Goal: Information Seeking & Learning: Learn about a topic

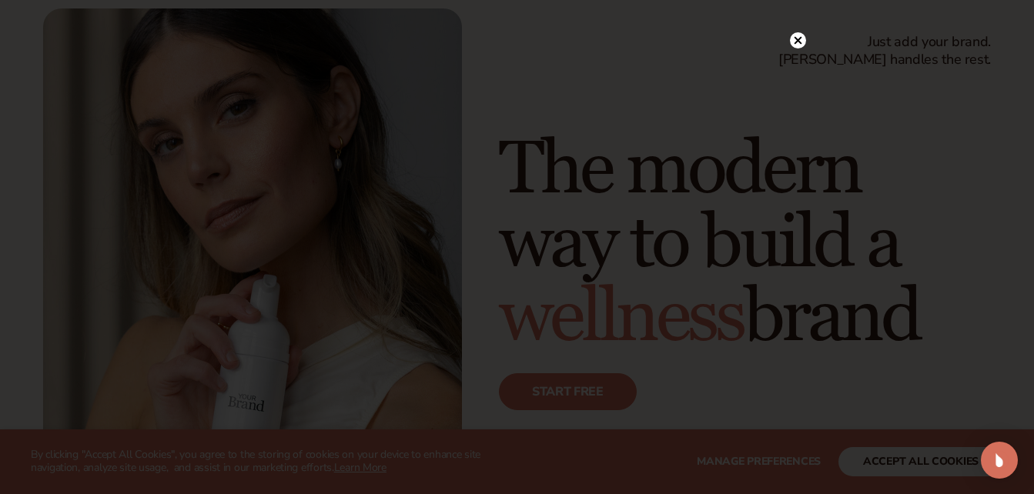
scroll to position [95, 0]
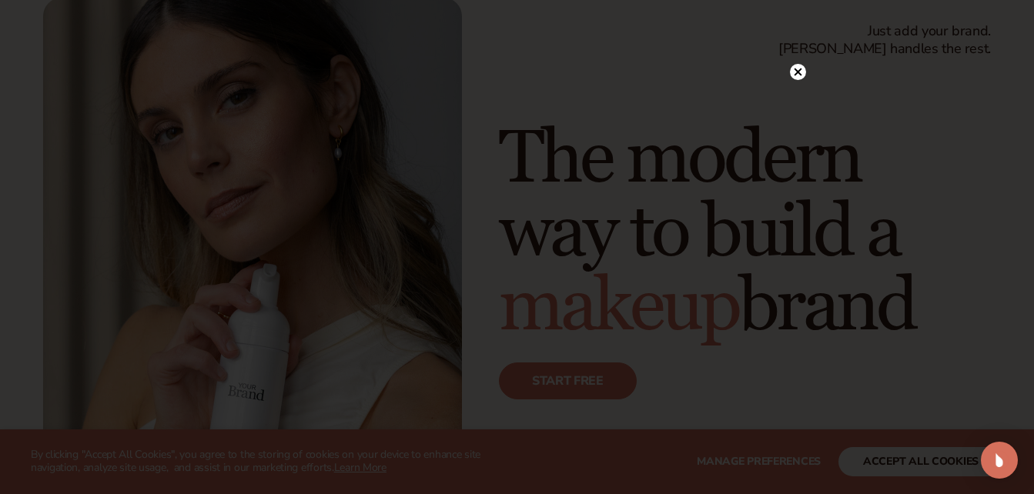
click at [799, 71] on icon at bounding box center [798, 72] width 8 height 8
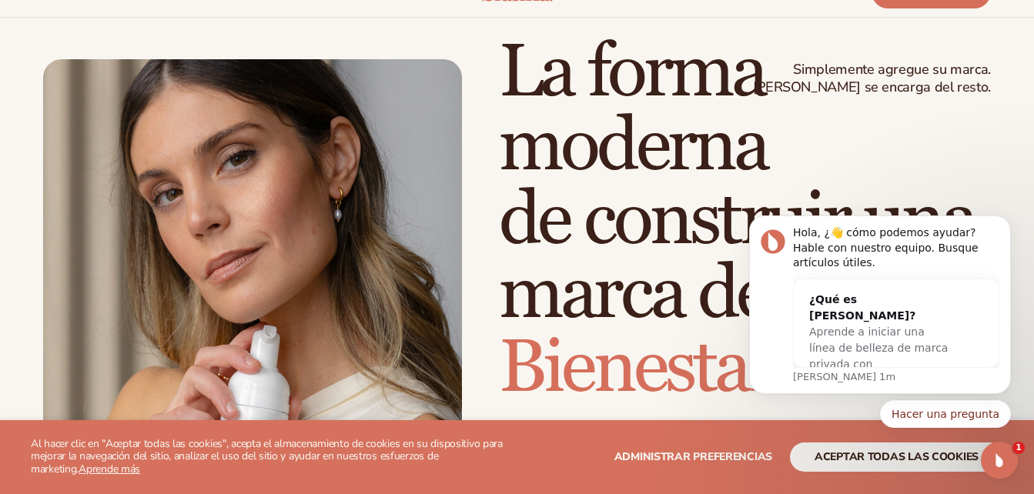
scroll to position [0, 0]
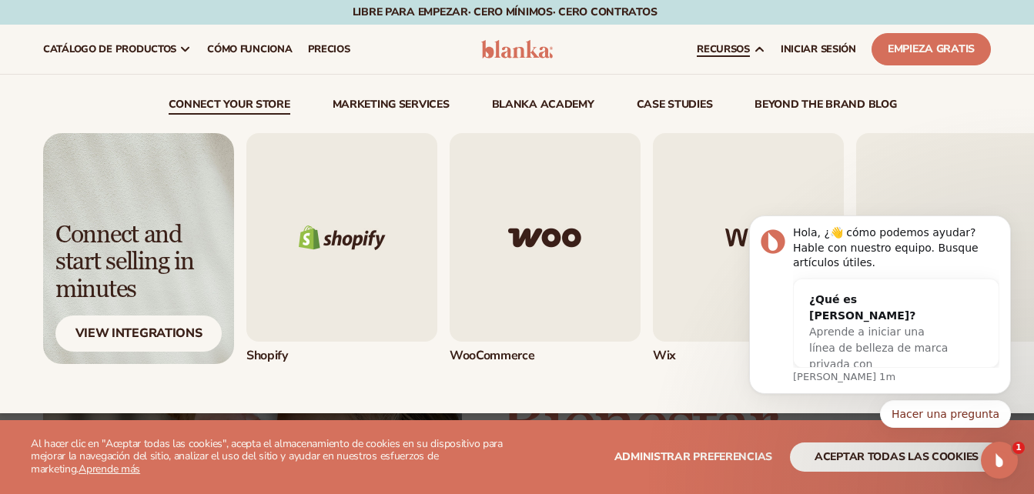
click at [750, 54] on span "Recursos" at bounding box center [723, 49] width 53 height 12
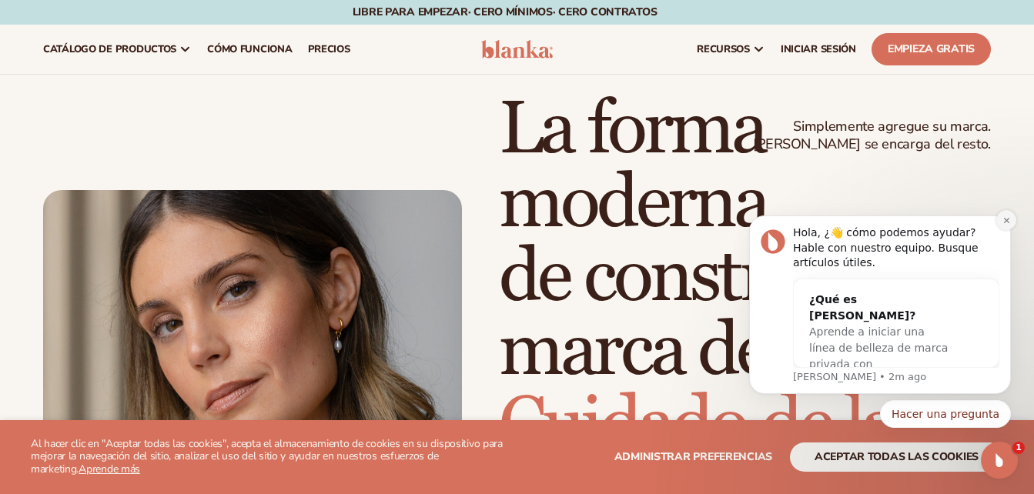
click at [1004, 222] on icon "Descartar notificación" at bounding box center [1007, 220] width 8 height 8
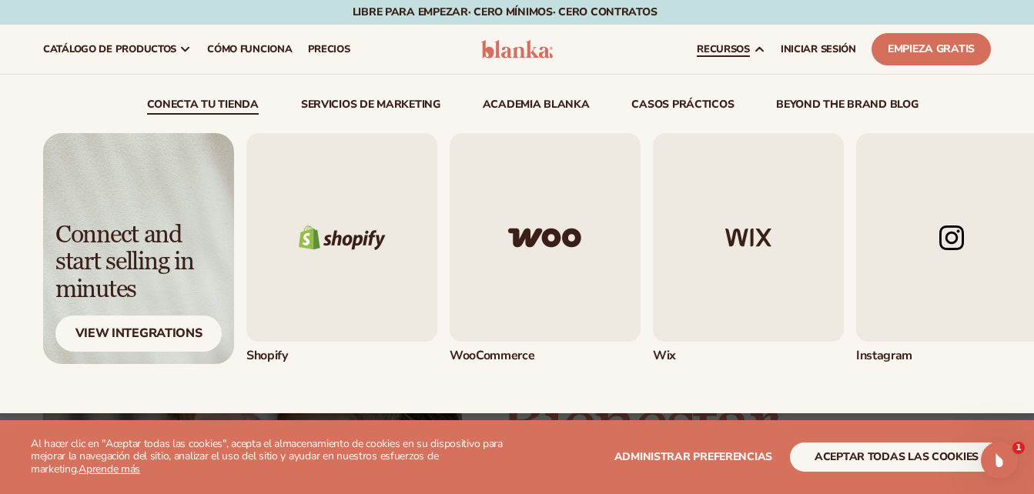
click at [760, 49] on icon at bounding box center [759, 49] width 12 height 12
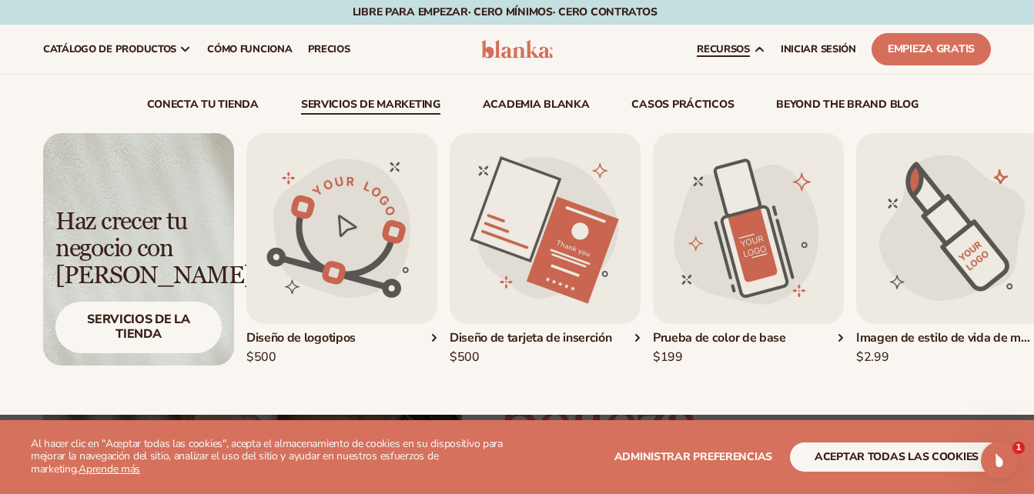
click at [896, 287] on img "4 / 5" at bounding box center [951, 228] width 191 height 191
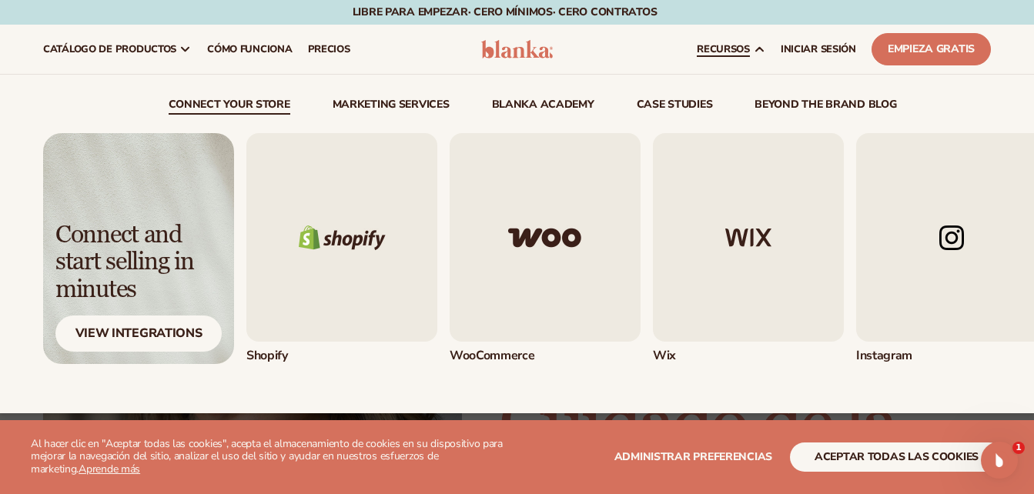
click at [743, 47] on span "Recursos" at bounding box center [723, 49] width 53 height 12
click at [731, 51] on span "Recursos" at bounding box center [723, 49] width 53 height 12
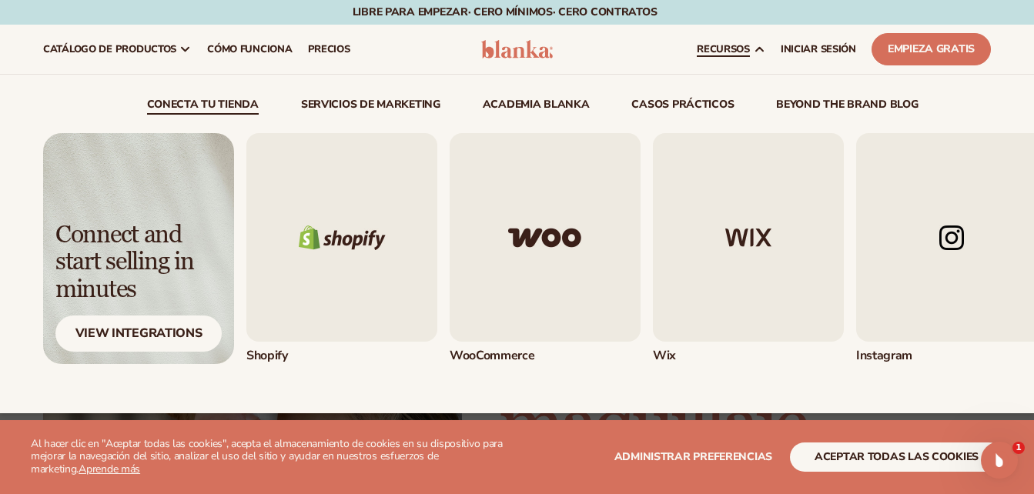
click at [732, 48] on span "Recursos" at bounding box center [723, 49] width 53 height 12
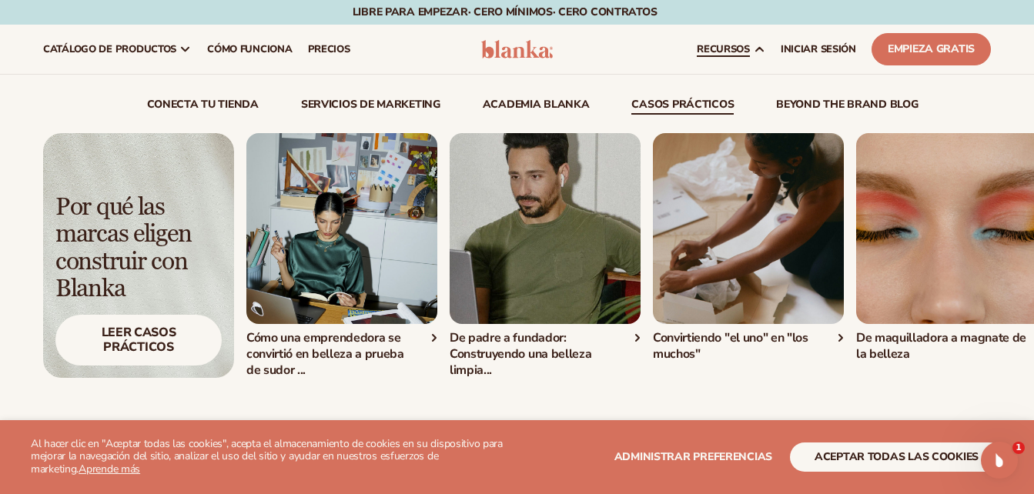
click at [820, 100] on font "beyond the brand blog" at bounding box center [847, 104] width 142 height 15
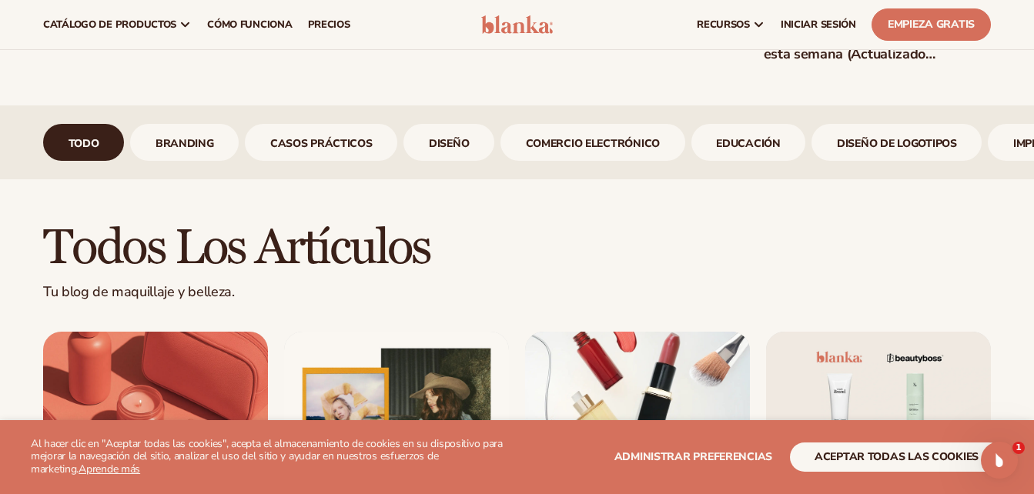
scroll to position [528, 0]
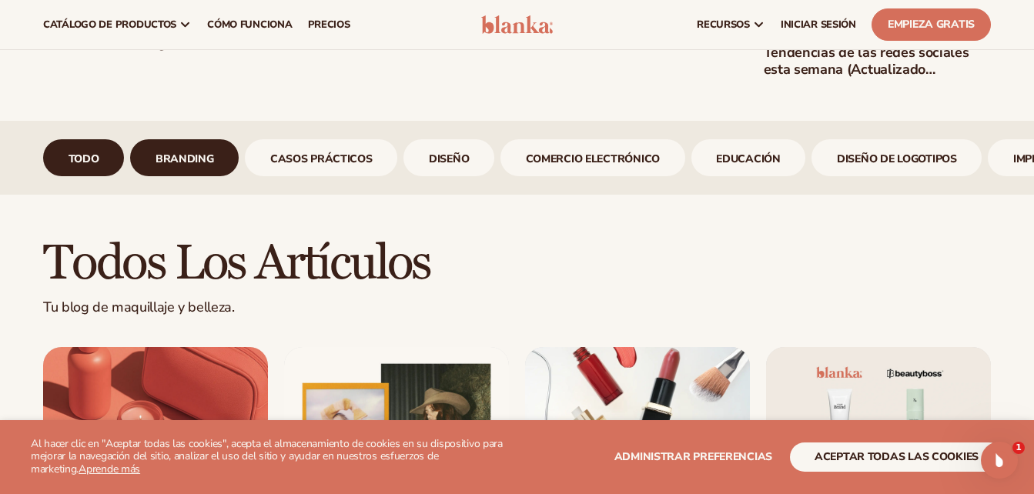
click at [219, 156] on link "branding" at bounding box center [184, 157] width 109 height 37
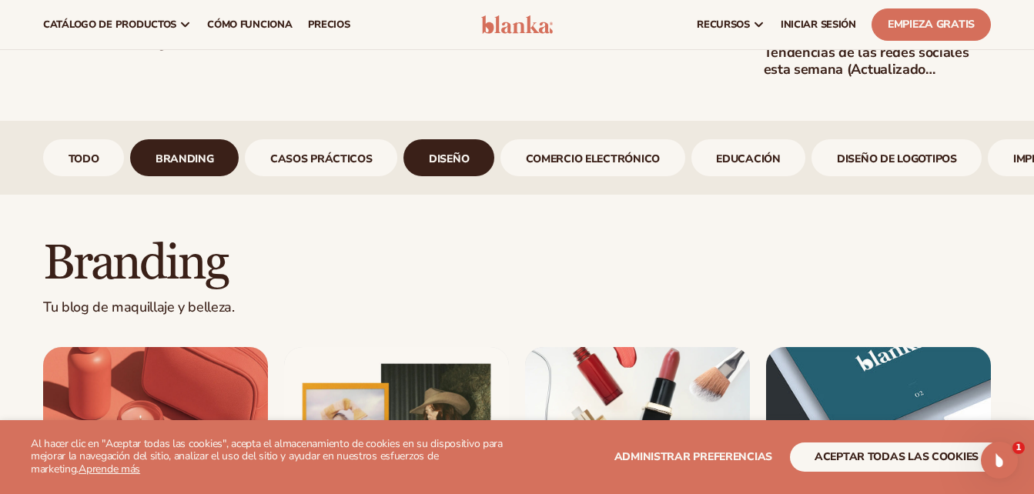
click at [430, 166] on link "diseño" at bounding box center [449, 157] width 91 height 37
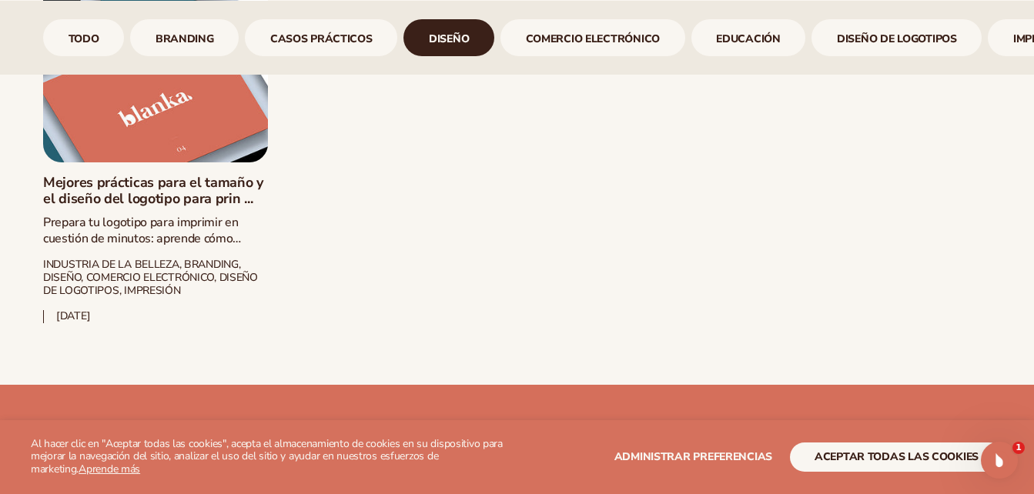
scroll to position [943, 0]
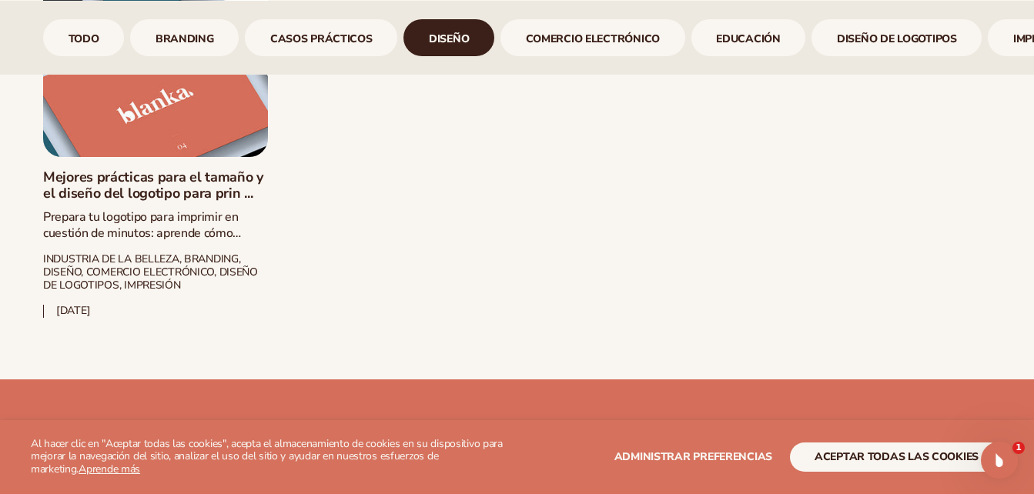
click at [171, 169] on link "Mejores prácticas para el tamaño y el diseño del logotipo para prin ..." at bounding box center [155, 185] width 225 height 33
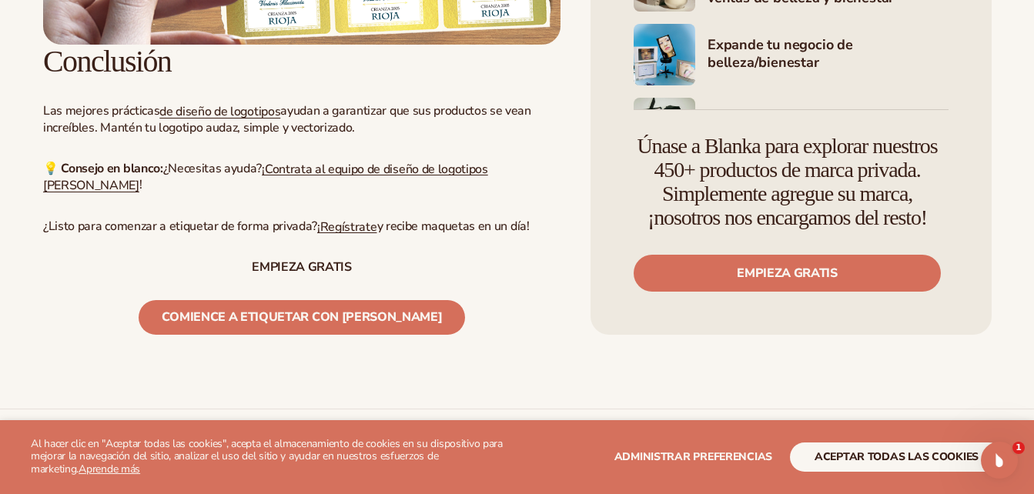
scroll to position [11921, 0]
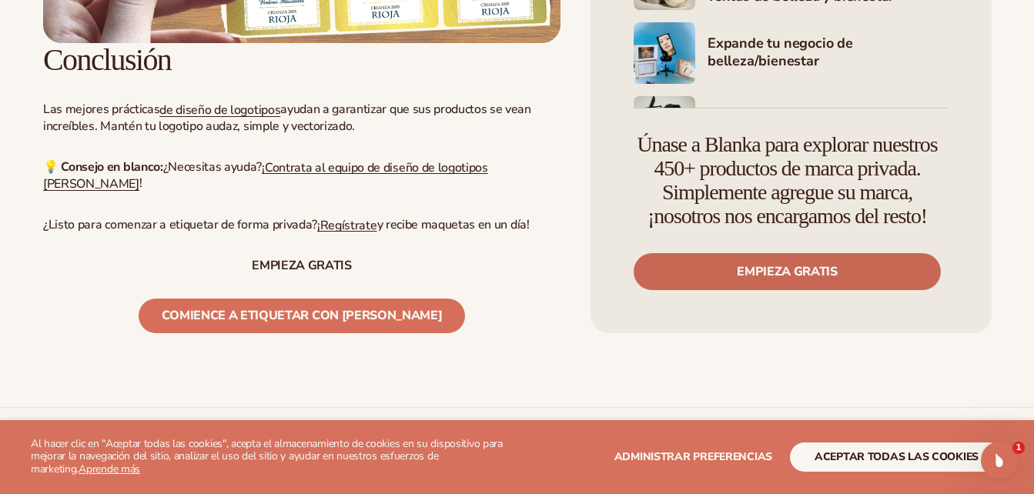
click at [763, 290] on link "Empieza gratis" at bounding box center [787, 271] width 307 height 37
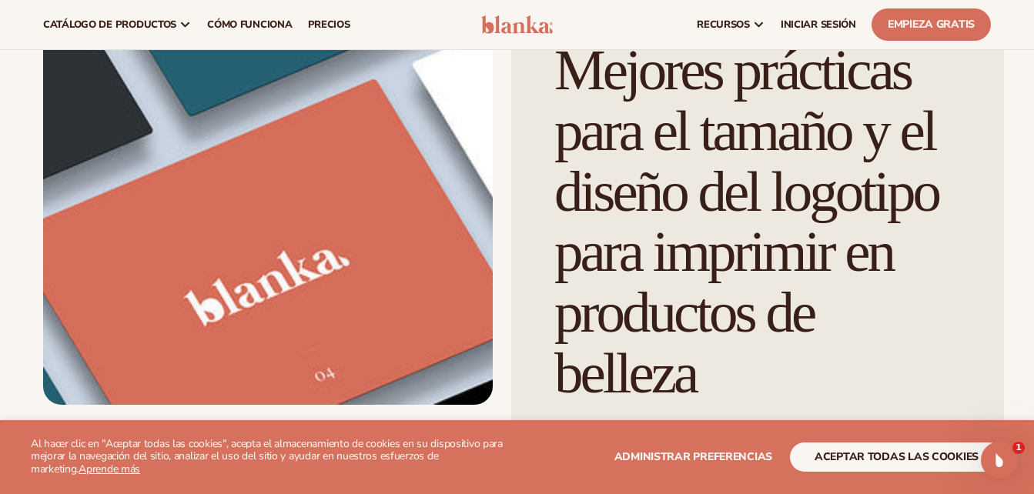
scroll to position [0, 0]
